Goal: Ask a question: Seek information or help from site administrators or community

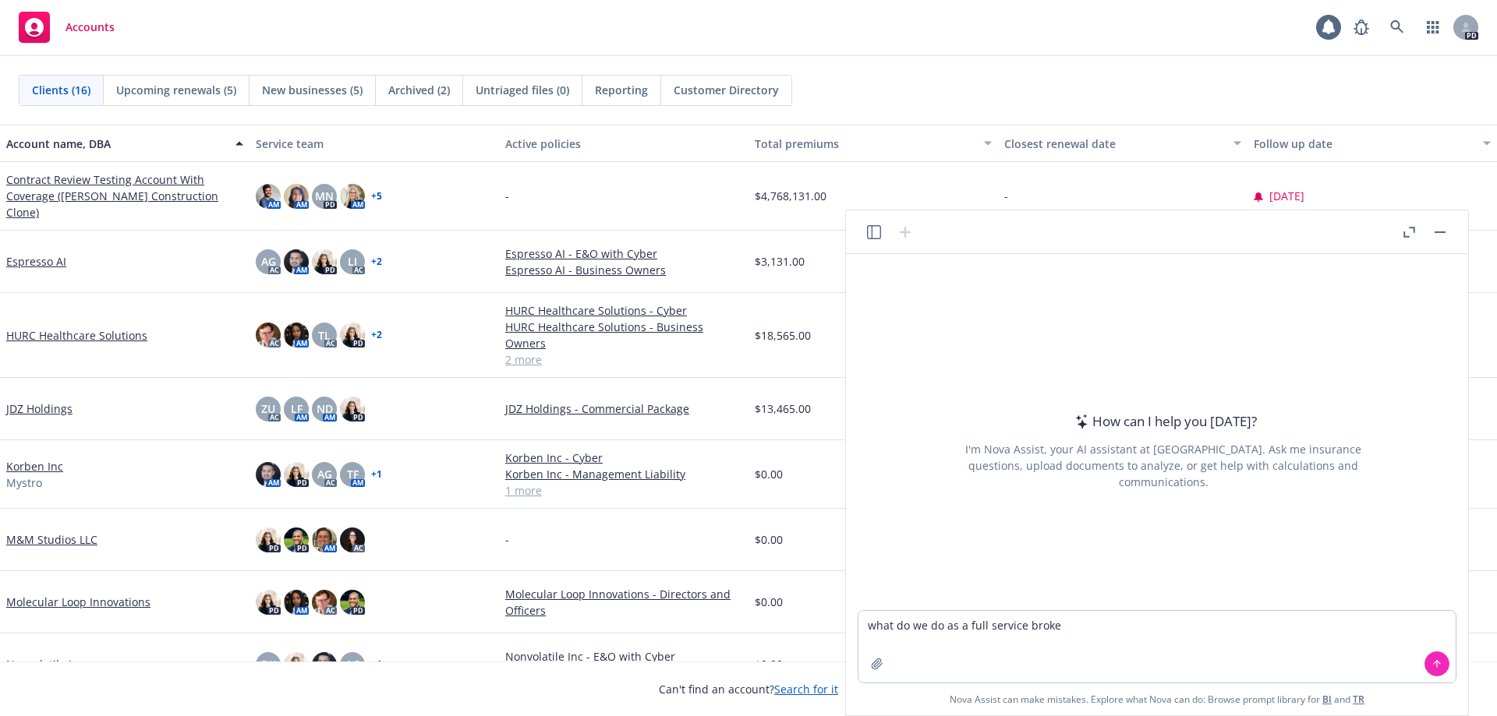
type textarea "what do we do as a full service broker"
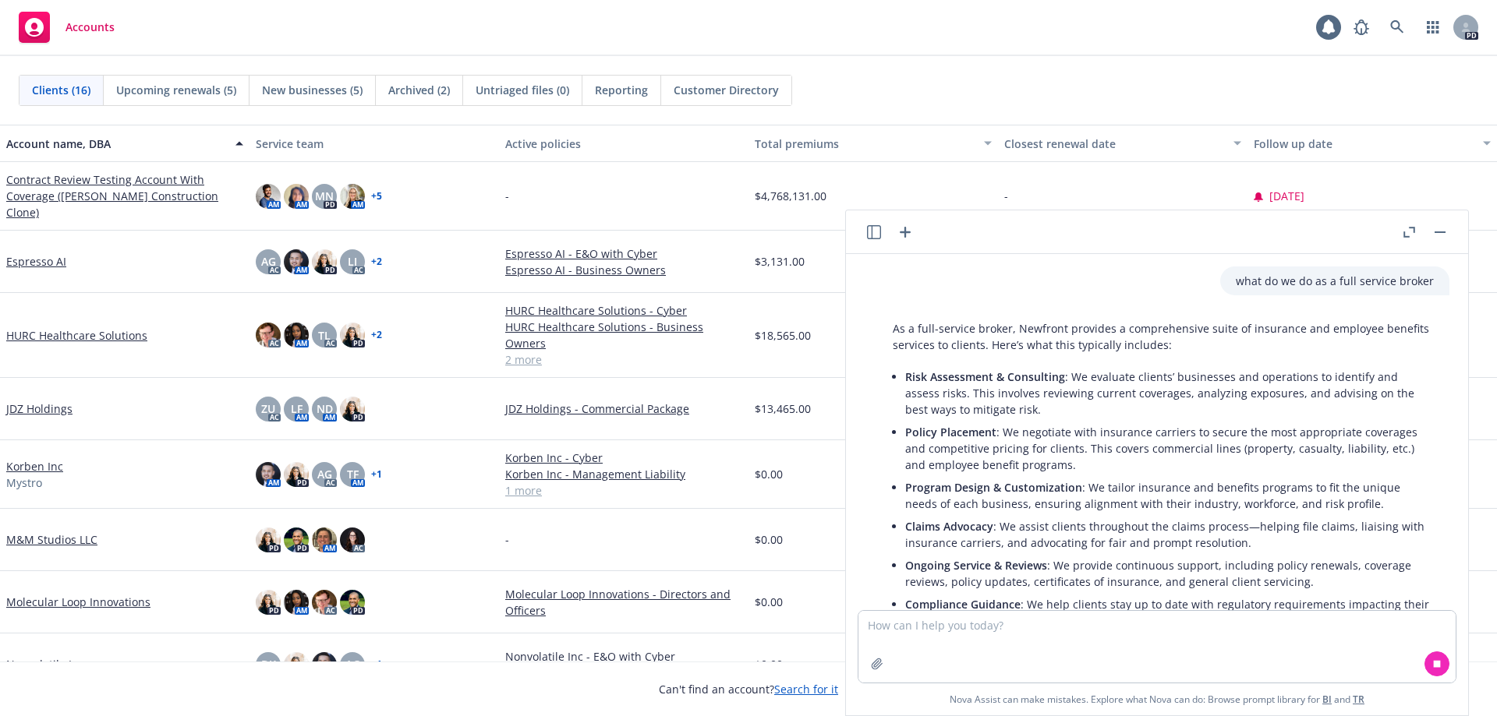
click at [960, 631] on textarea at bounding box center [1156, 647] width 597 height 72
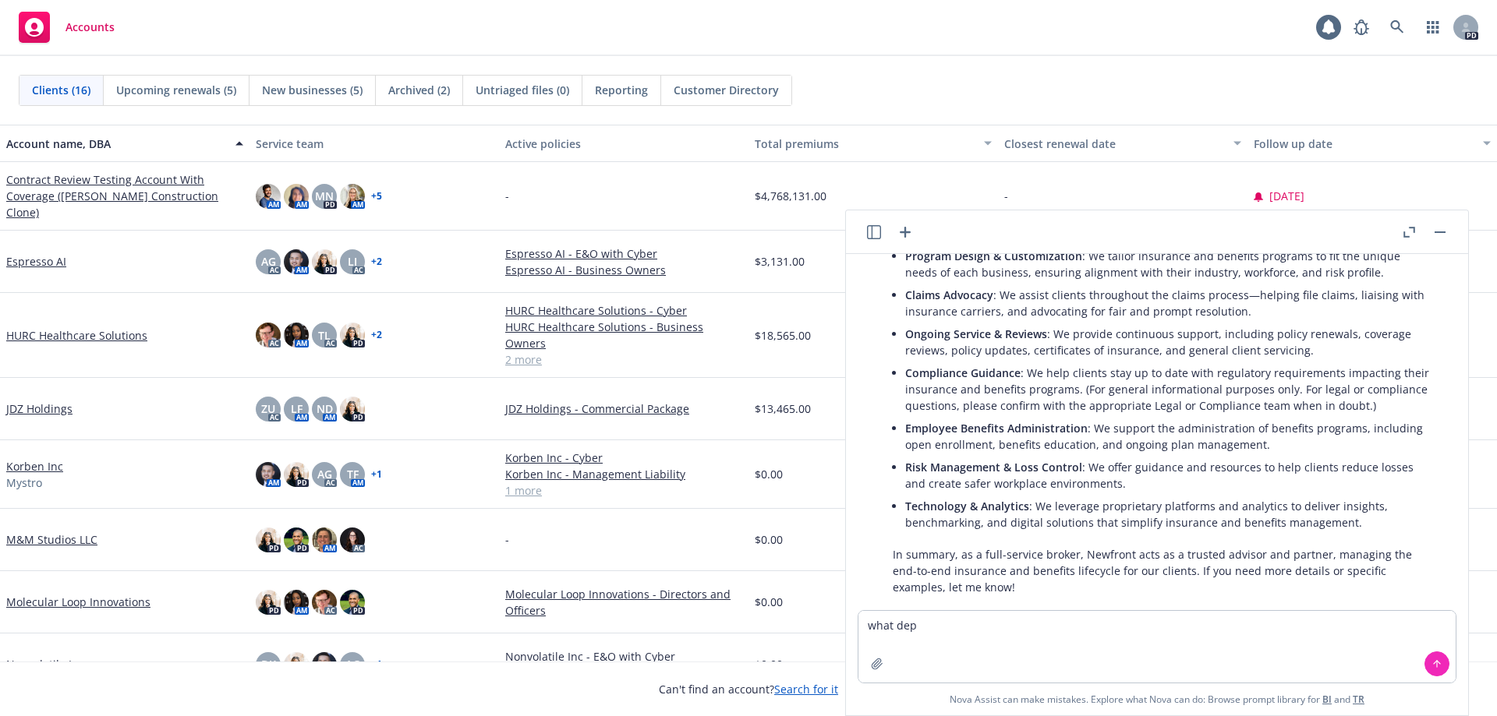
scroll to position [260, 0]
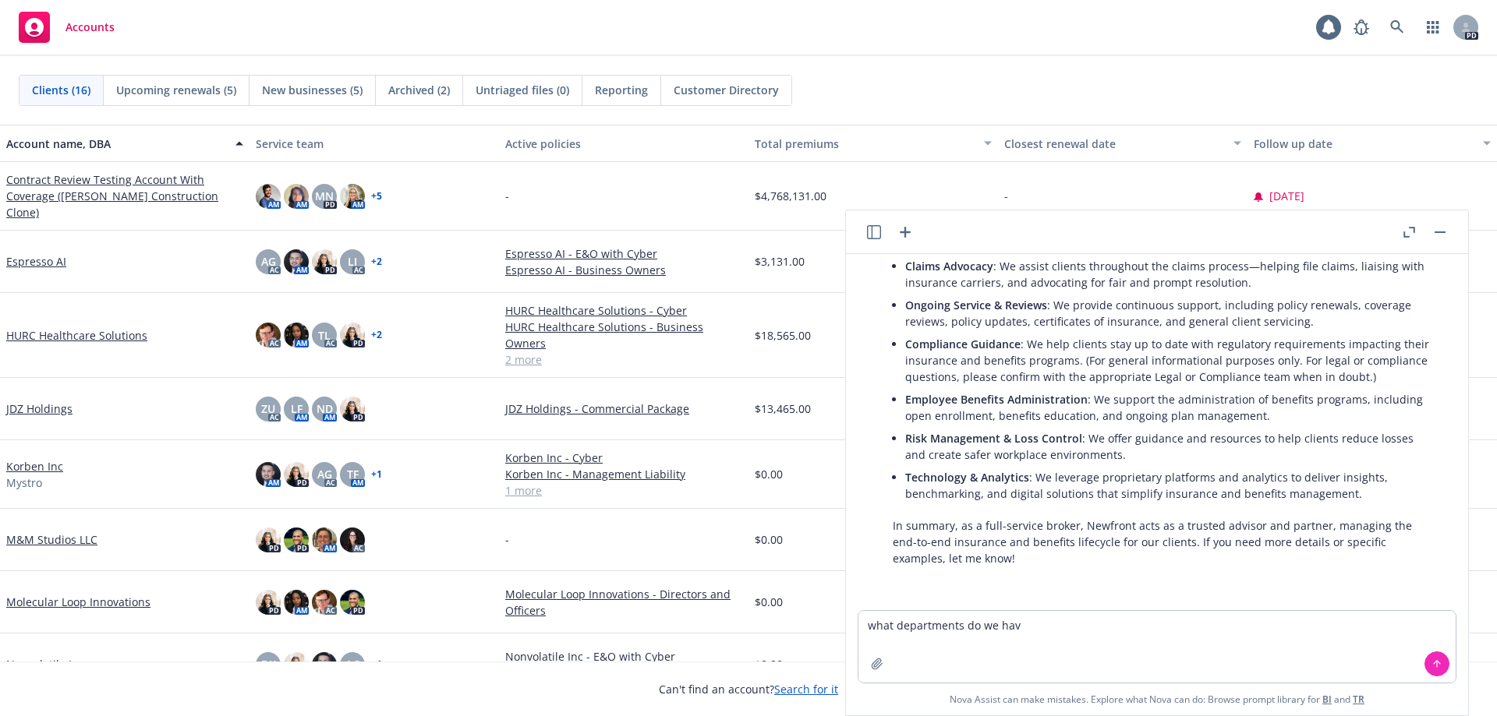
type textarea "what departments do we have"
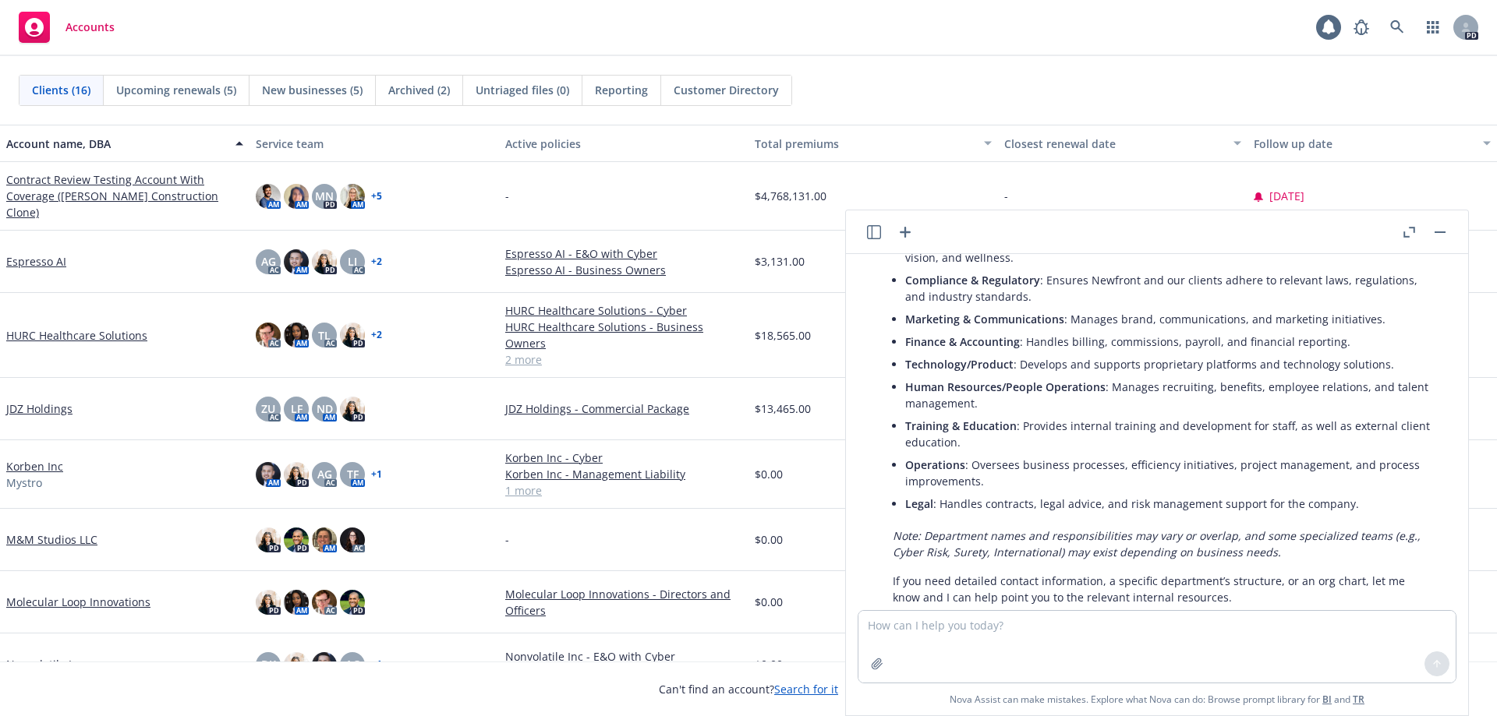
scroll to position [939, 0]
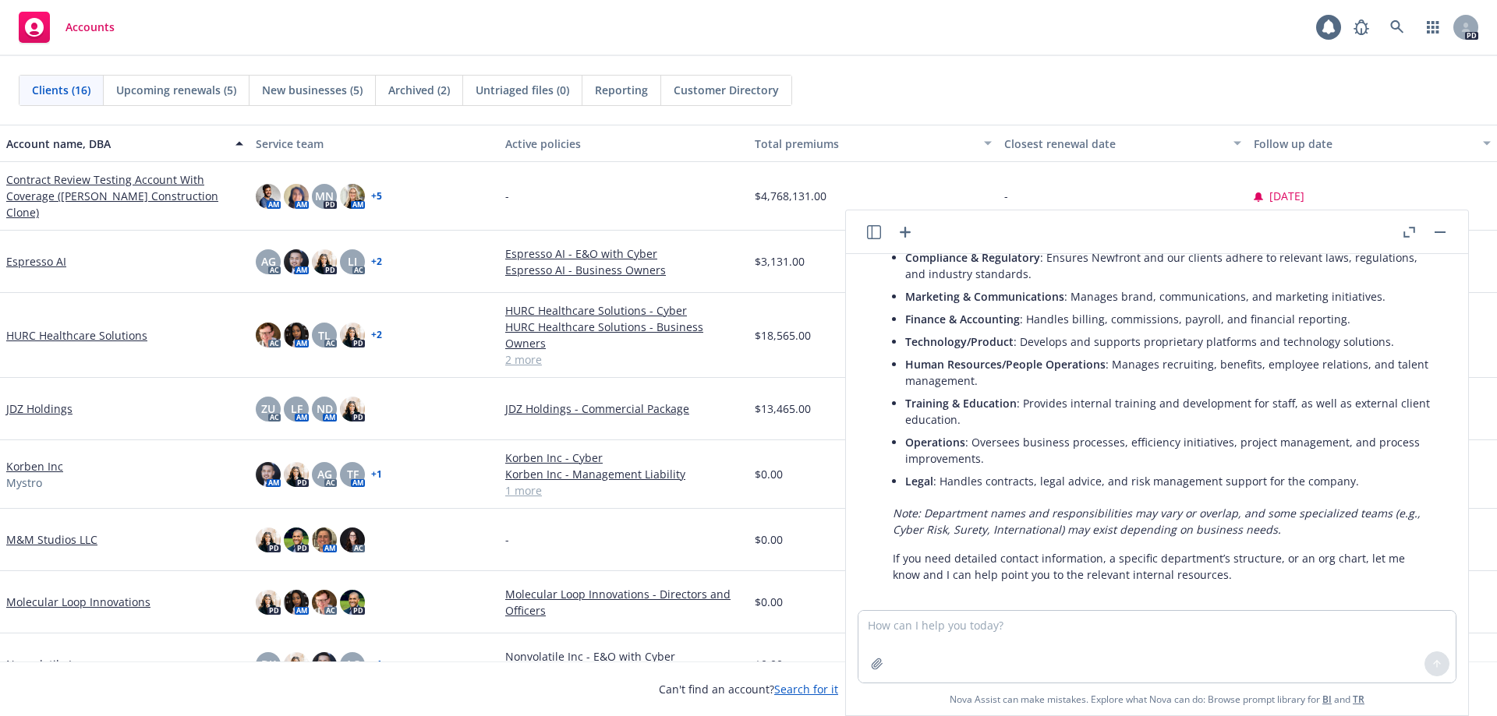
drag, startPoint x: 1437, startPoint y: 232, endPoint x: 1435, endPoint y: 192, distance: 40.6
click at [1438, 232] on rect "button" at bounding box center [1439, 233] width 11 height 2
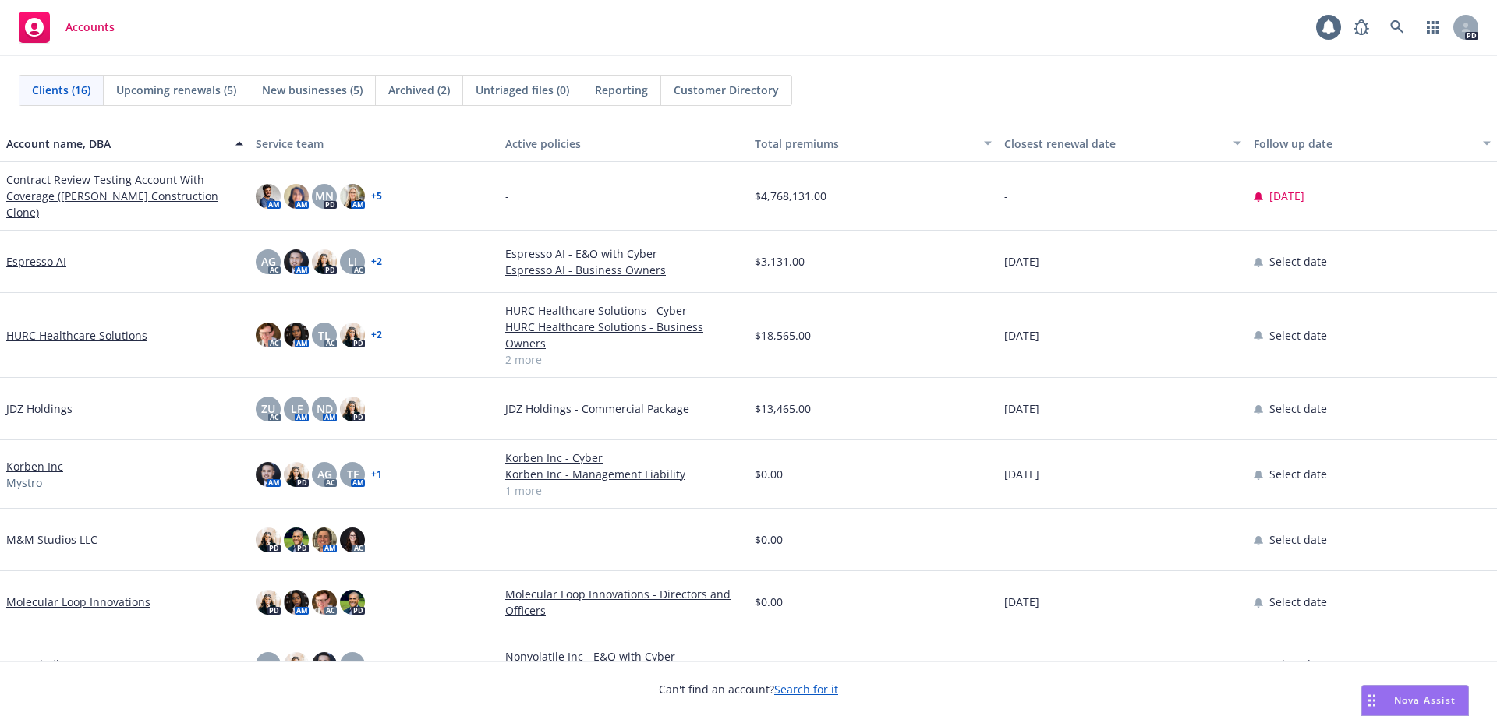
click at [1439, 693] on div "Nova Assist" at bounding box center [1415, 701] width 106 height 30
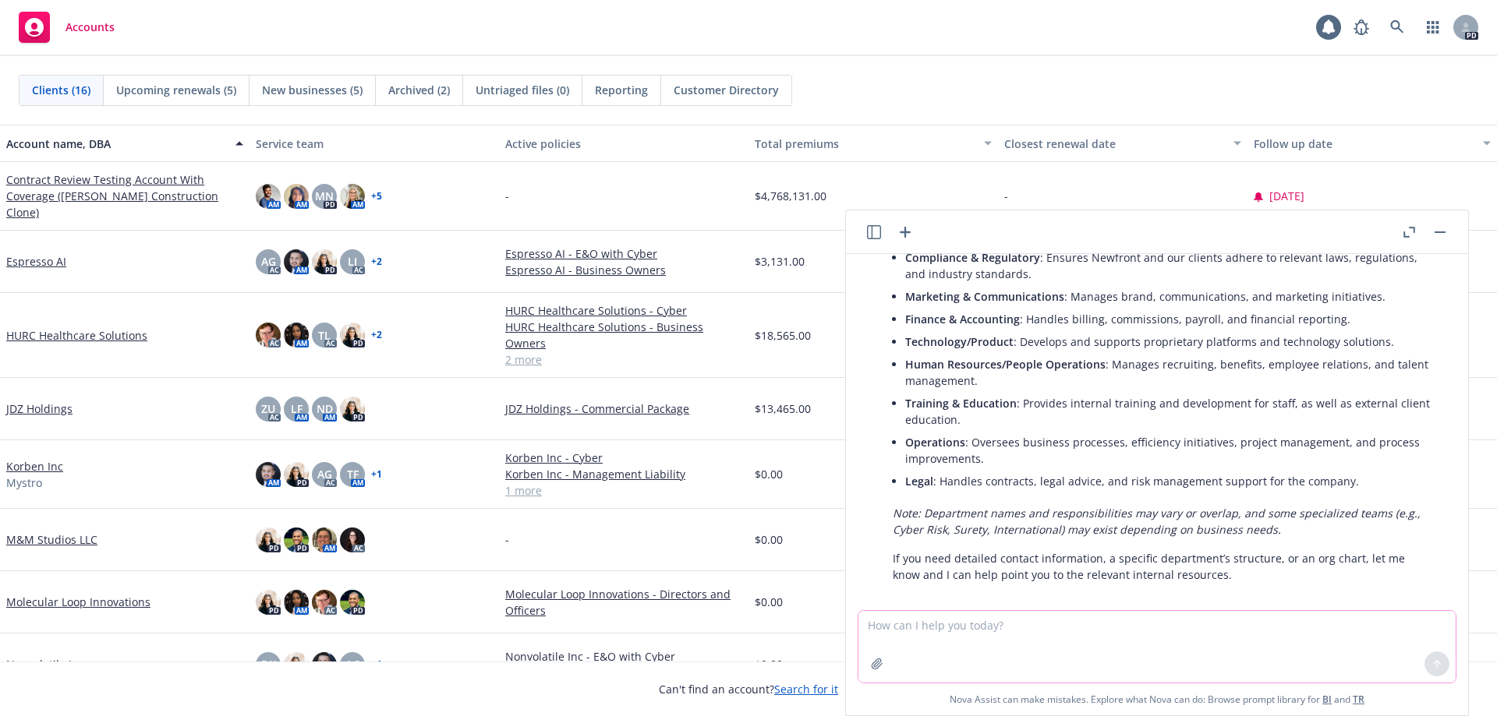
click at [1203, 649] on textarea at bounding box center [1156, 647] width 597 height 72
type textarea "what uncovered perils are in general liability"
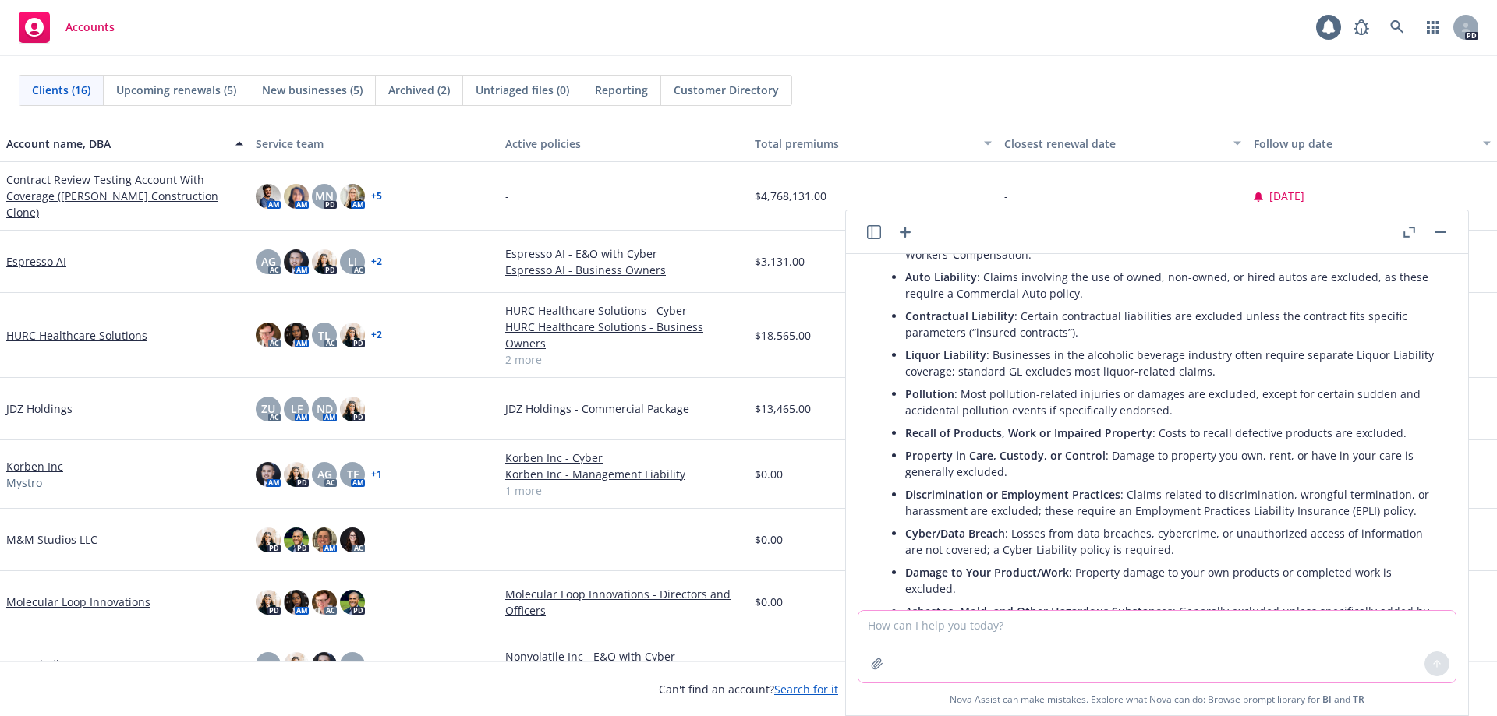
scroll to position [1504, 0]
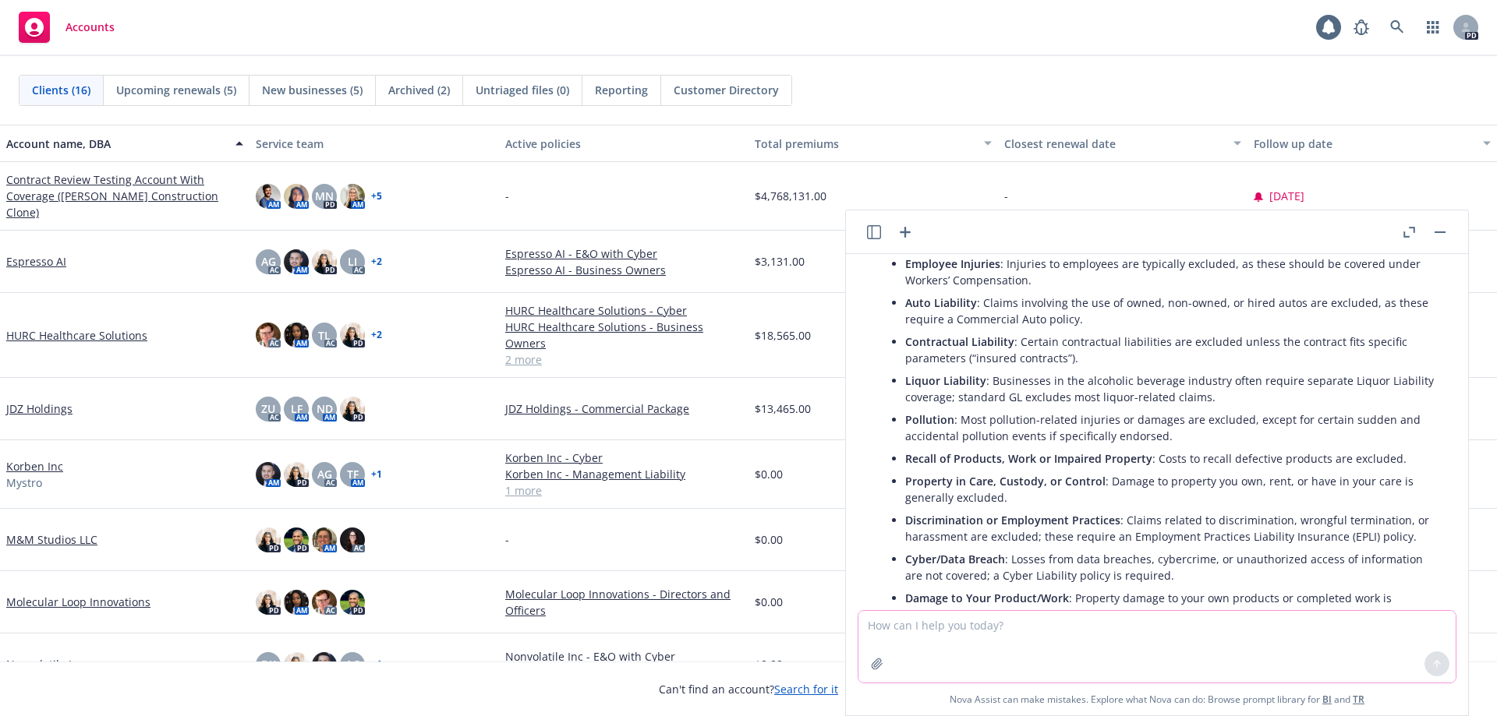
click at [966, 637] on textarea at bounding box center [1156, 647] width 597 height 72
